Goal: Task Accomplishment & Management: Manage account settings

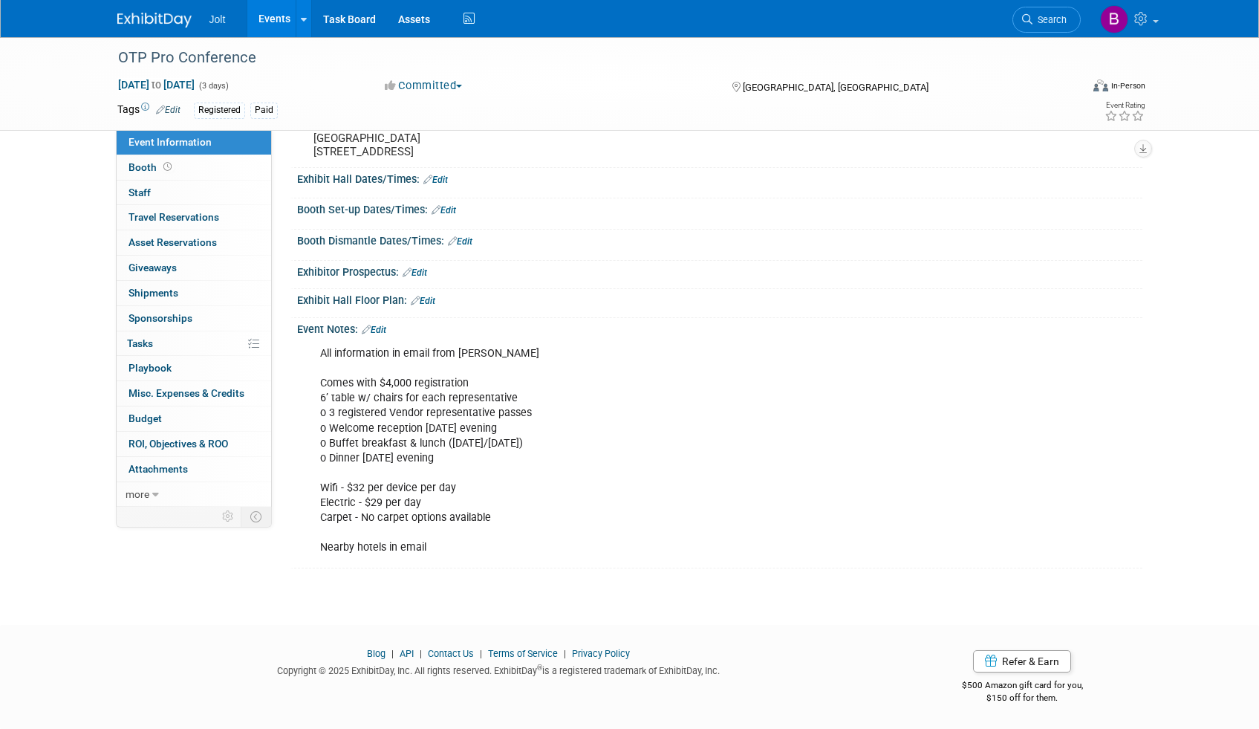
click at [134, 17] on img at bounding box center [154, 20] width 74 height 15
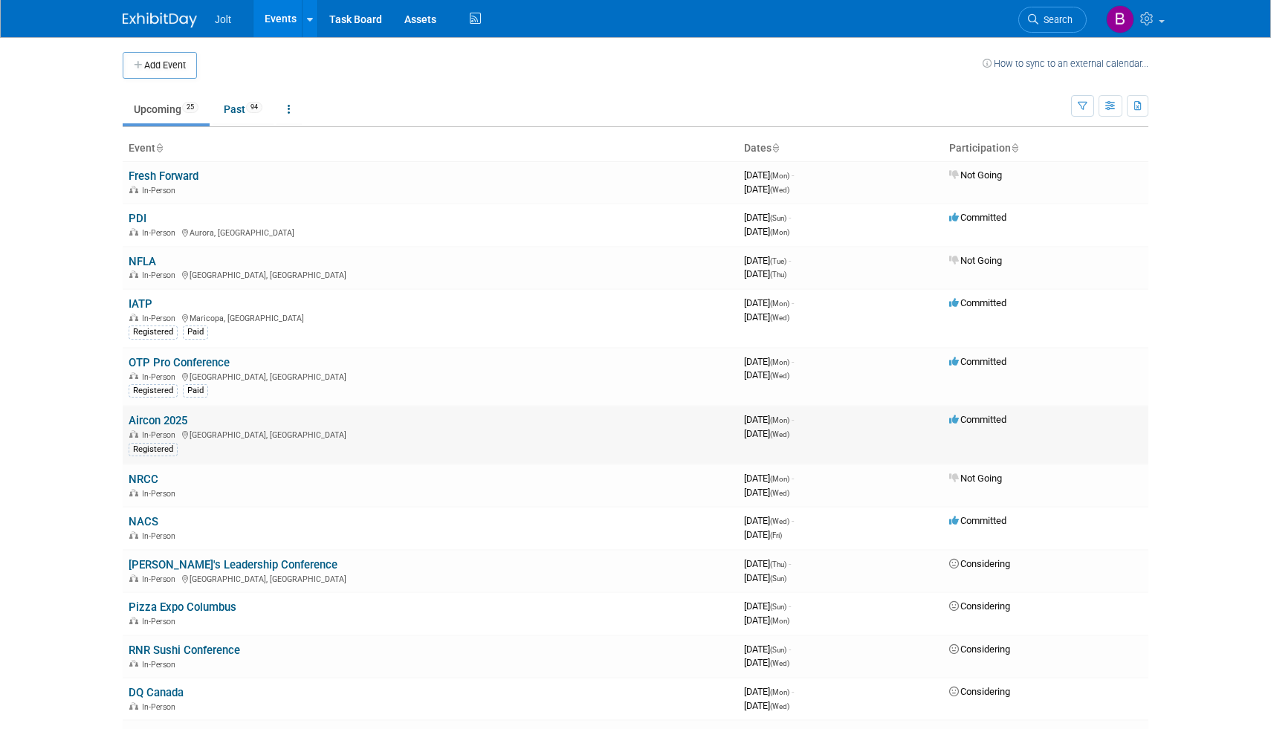
click at [169, 422] on link "Aircon 2025" at bounding box center [158, 420] width 59 height 13
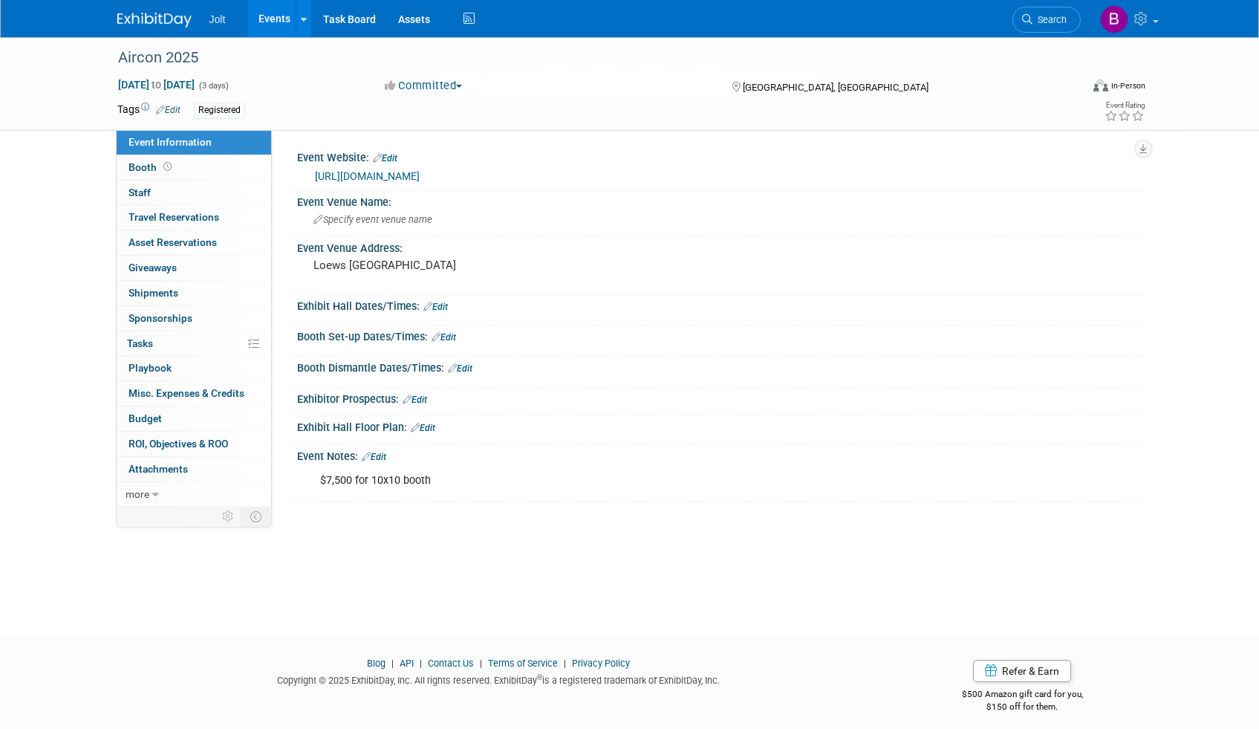
click at [162, 23] on img at bounding box center [154, 20] width 74 height 15
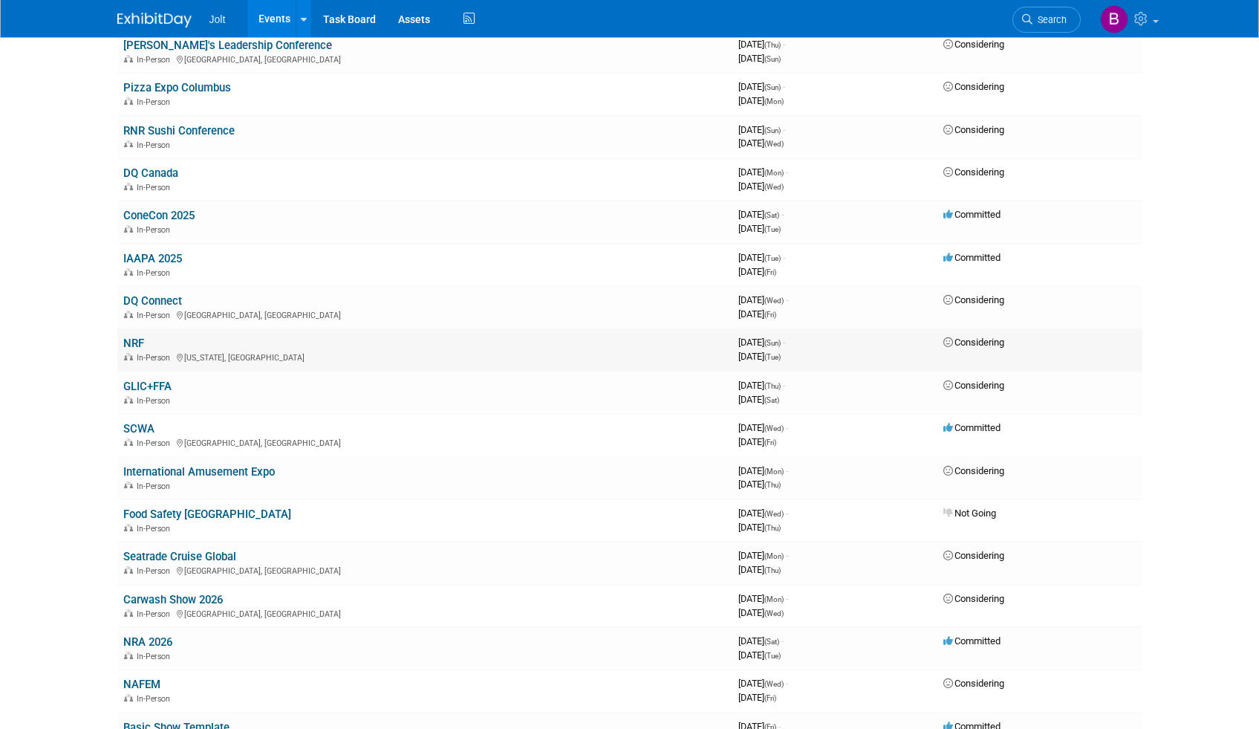
scroll to position [516, 0]
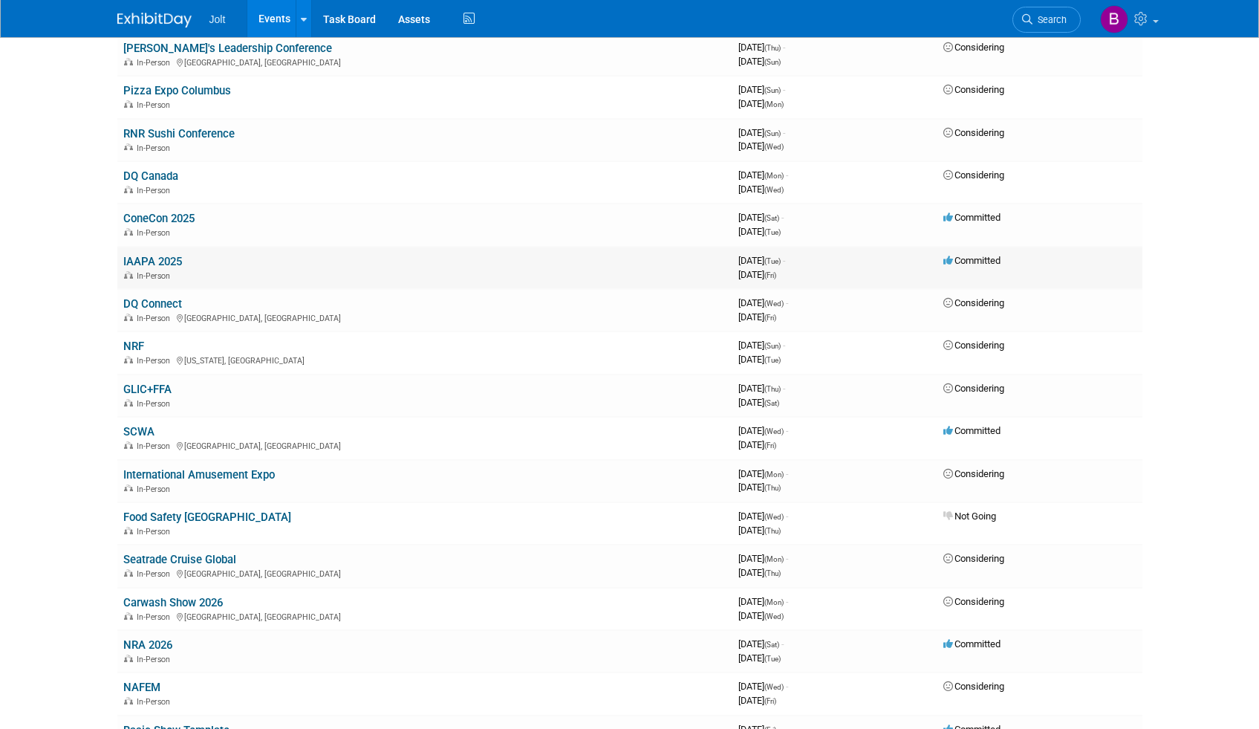
click at [174, 257] on link "IAAPA 2025" at bounding box center [152, 261] width 59 height 13
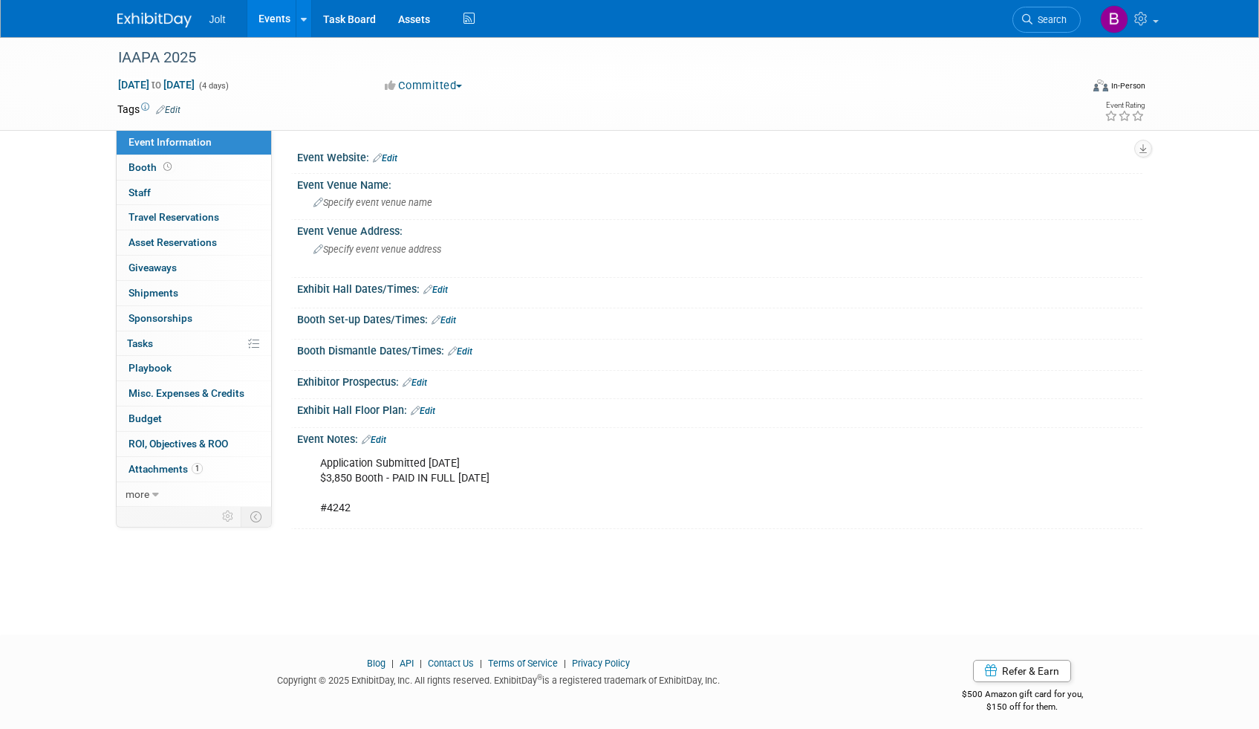
click at [384, 155] on link "Edit" at bounding box center [385, 158] width 25 height 10
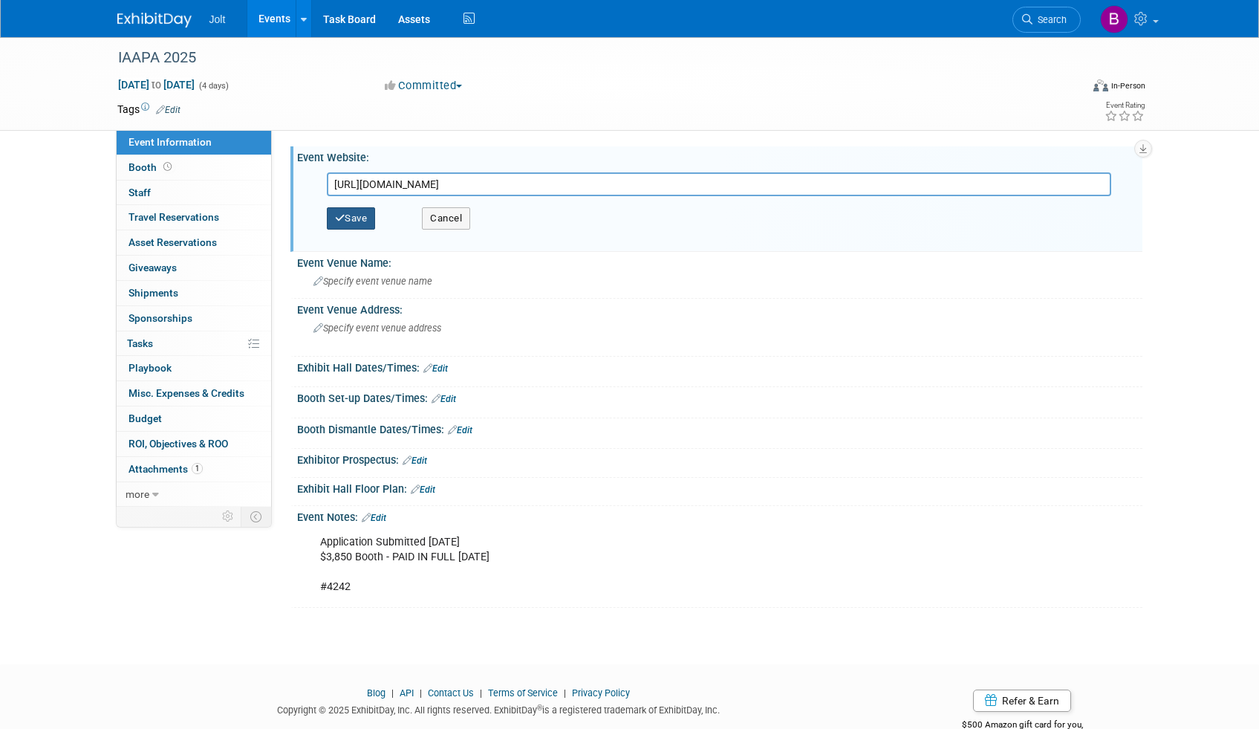
type input "https://iaapa.org/expos-and-events/iaapa-expo"
click at [366, 216] on button "Save" at bounding box center [351, 218] width 49 height 22
